Goal: Transaction & Acquisition: Obtain resource

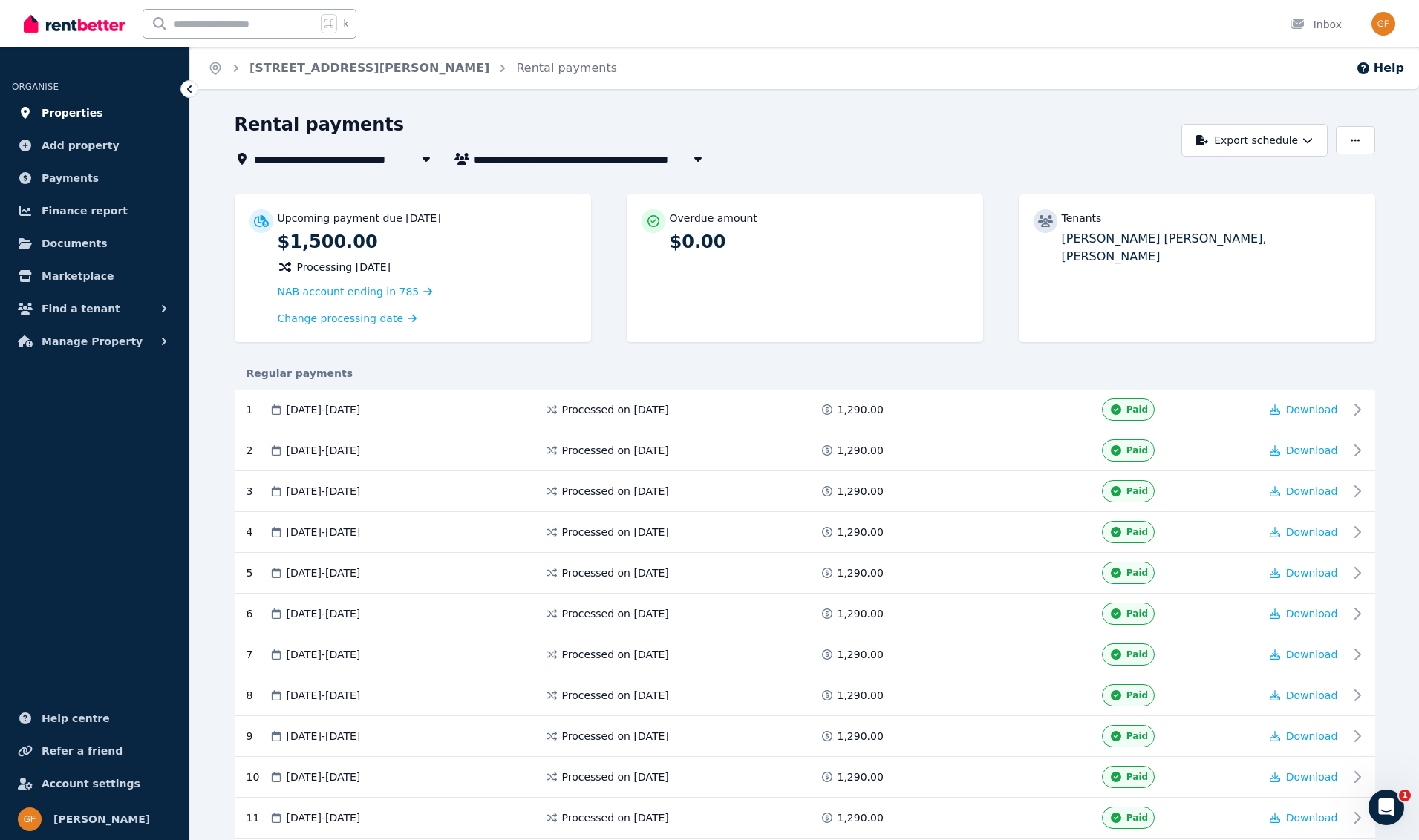
click at [85, 115] on span "Properties" at bounding box center [72, 112] width 61 height 18
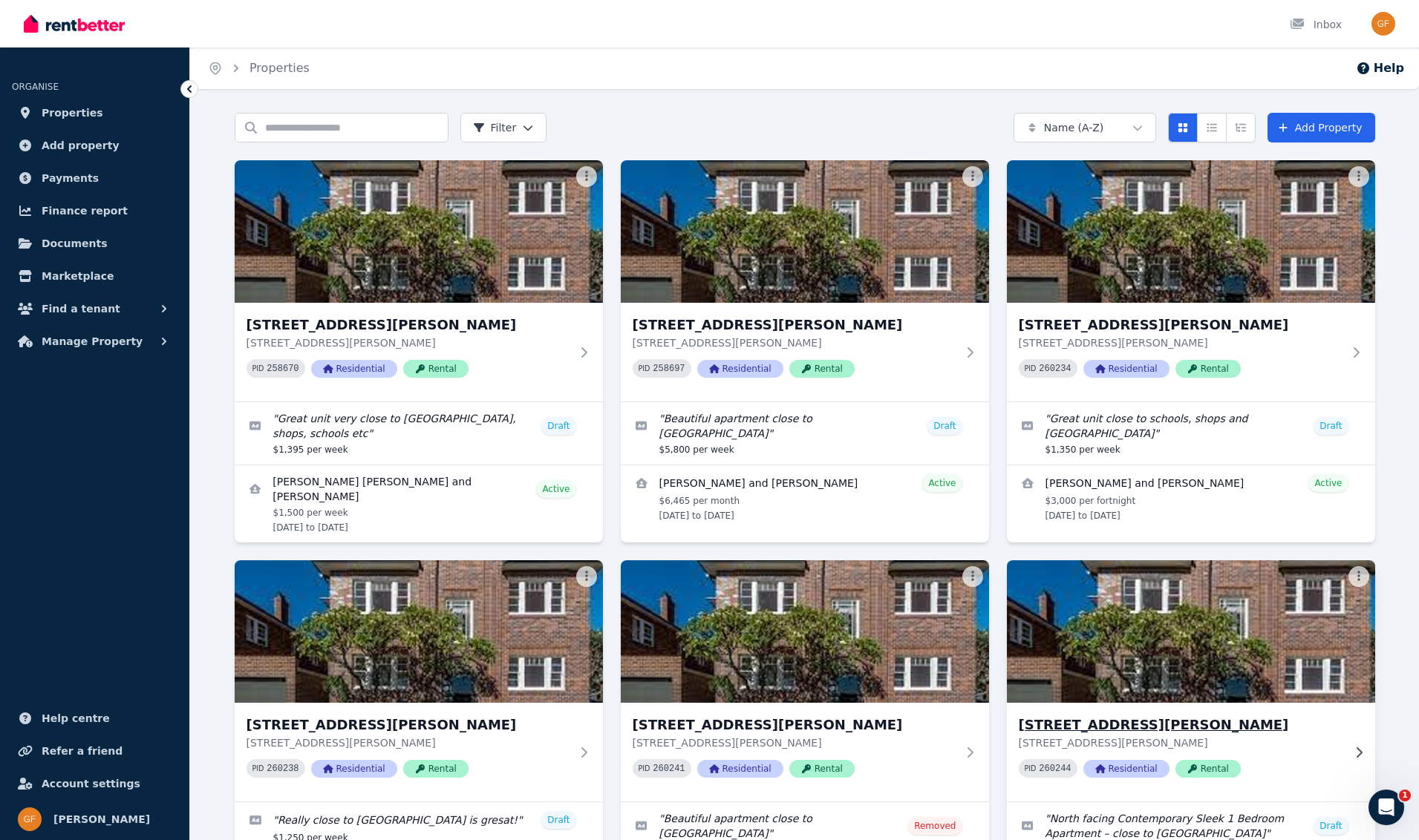
click at [1201, 769] on span "Rental" at bounding box center [1208, 769] width 65 height 18
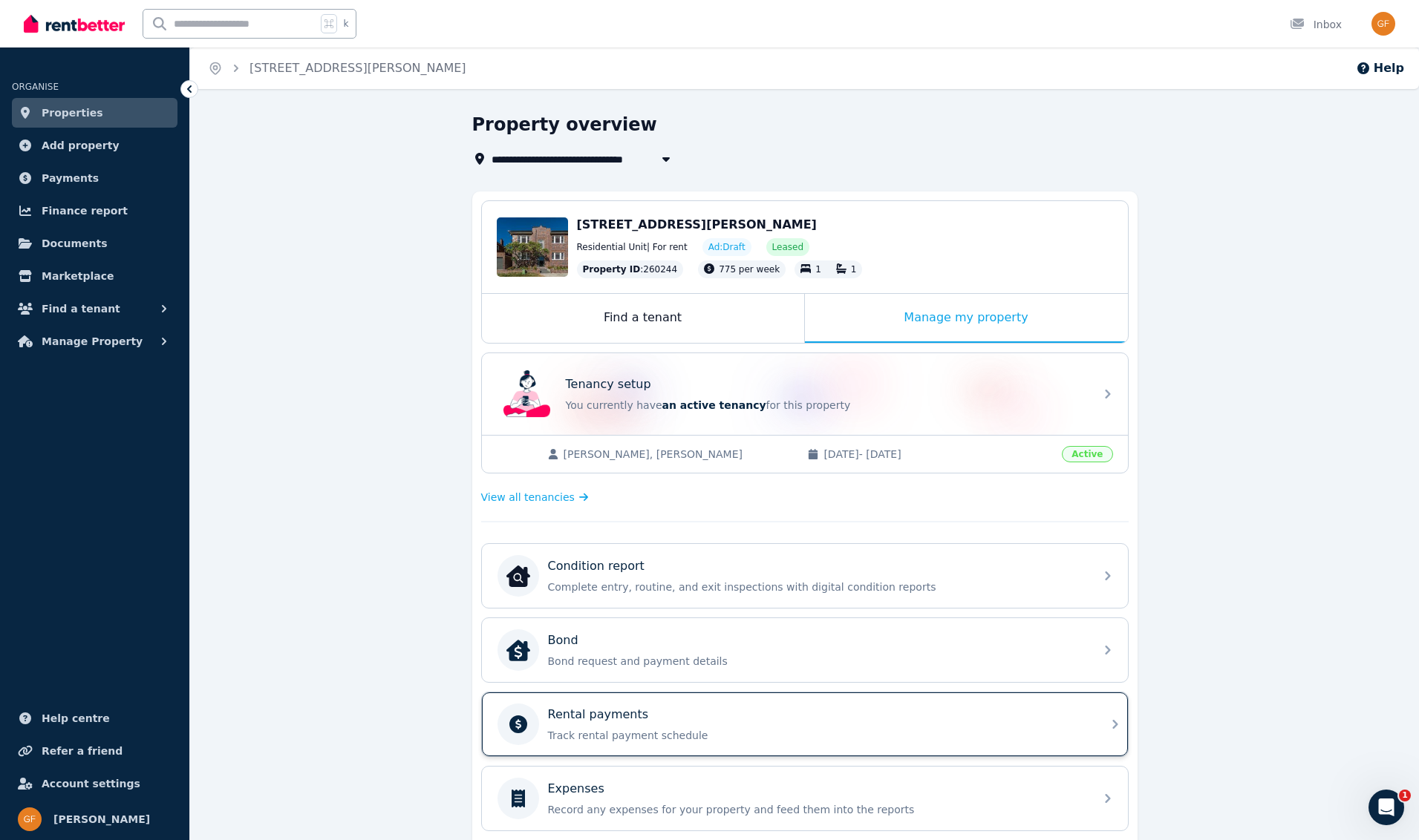
click at [727, 721] on div "Rental payments" at bounding box center [816, 715] width 537 height 18
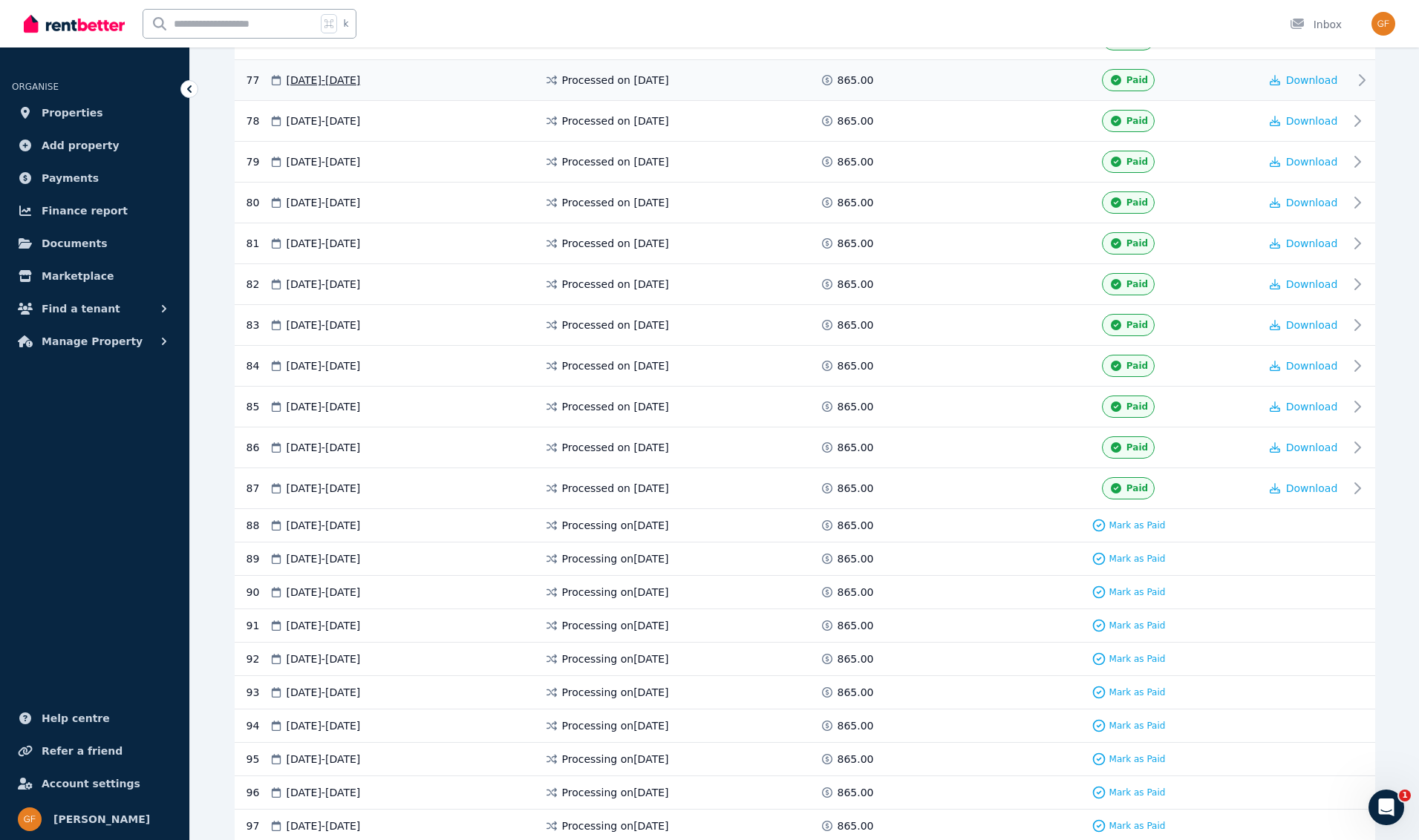
scroll to position [3729, 0]
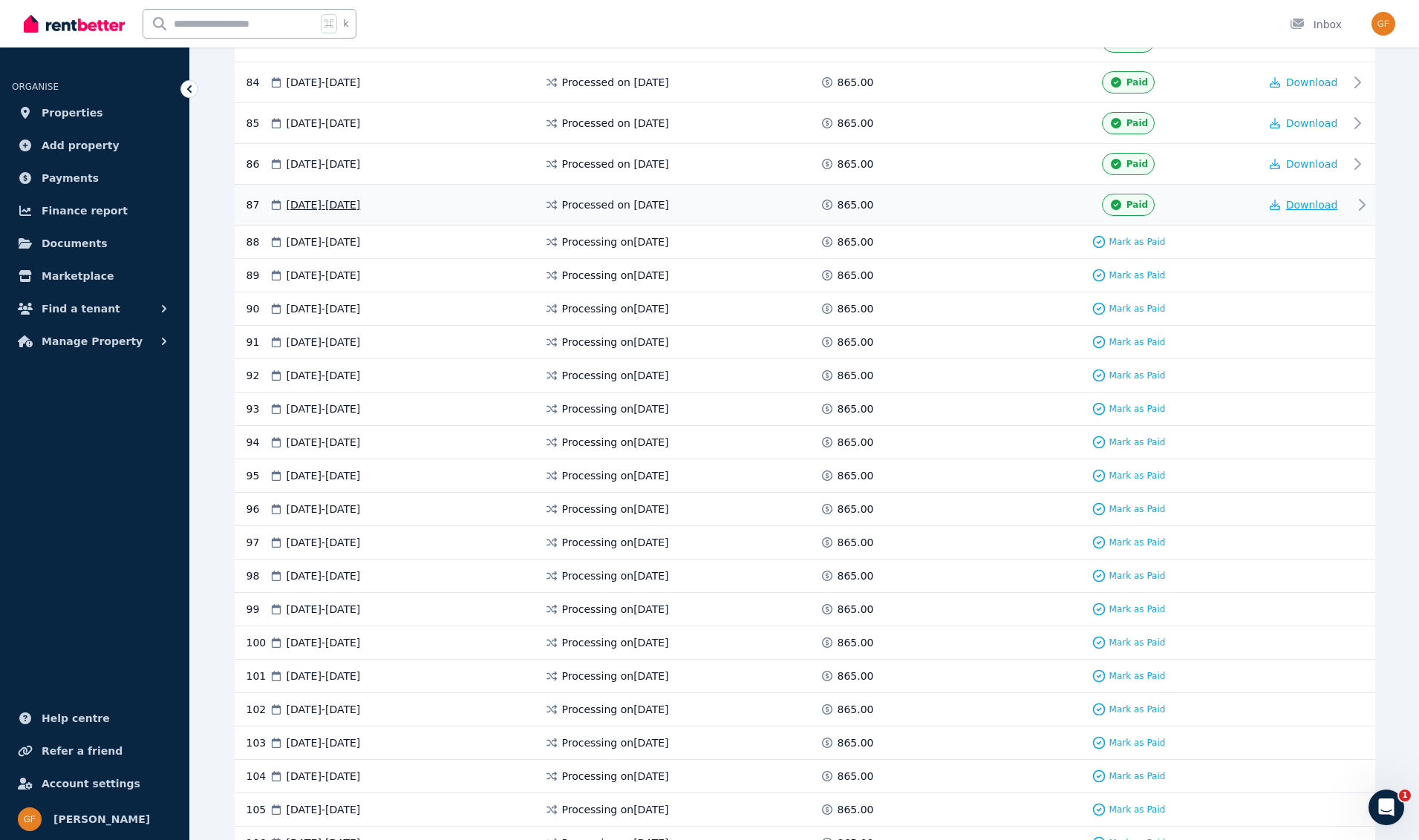
click at [1305, 203] on span "Download" at bounding box center [1312, 205] width 52 height 12
